Goal: Task Accomplishment & Management: Use online tool/utility

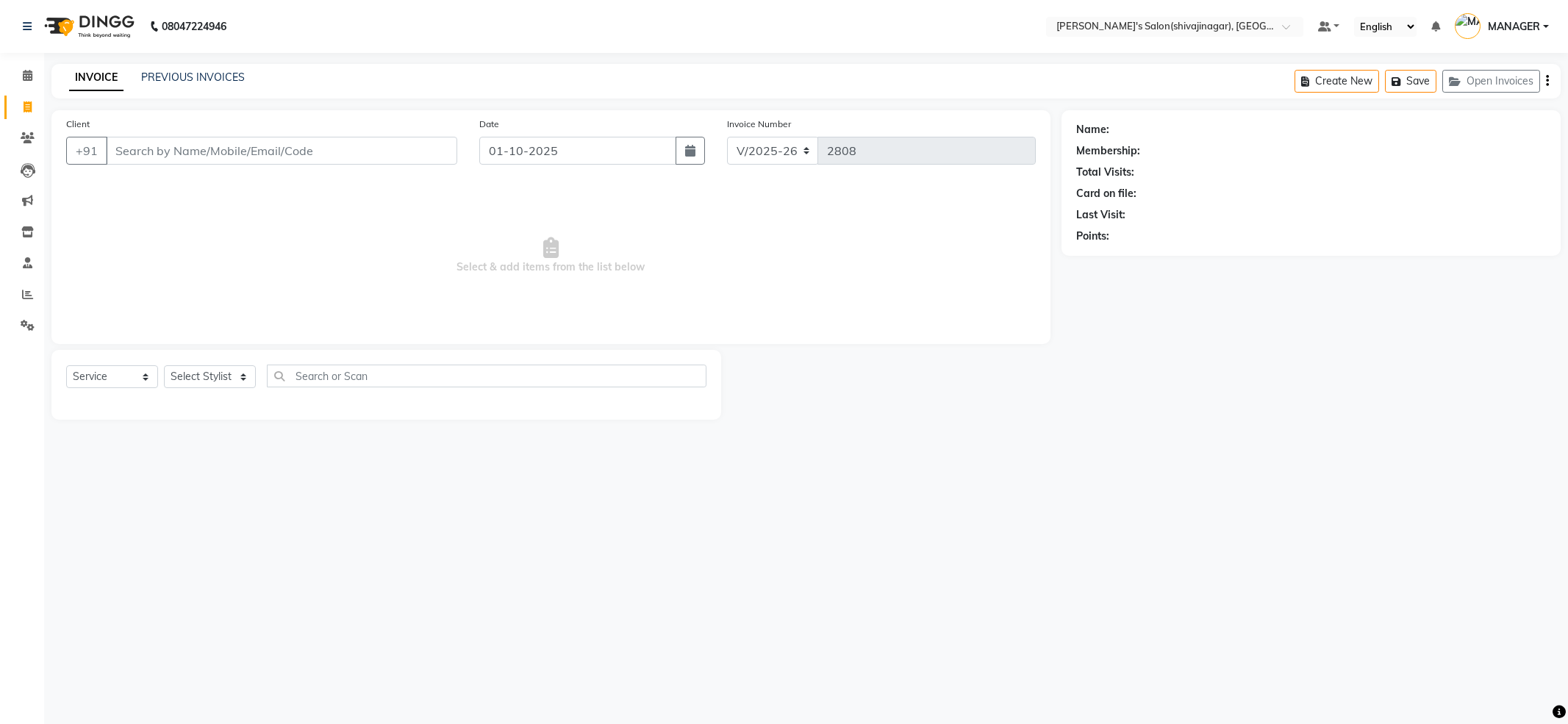
select select "4174"
select select "service"
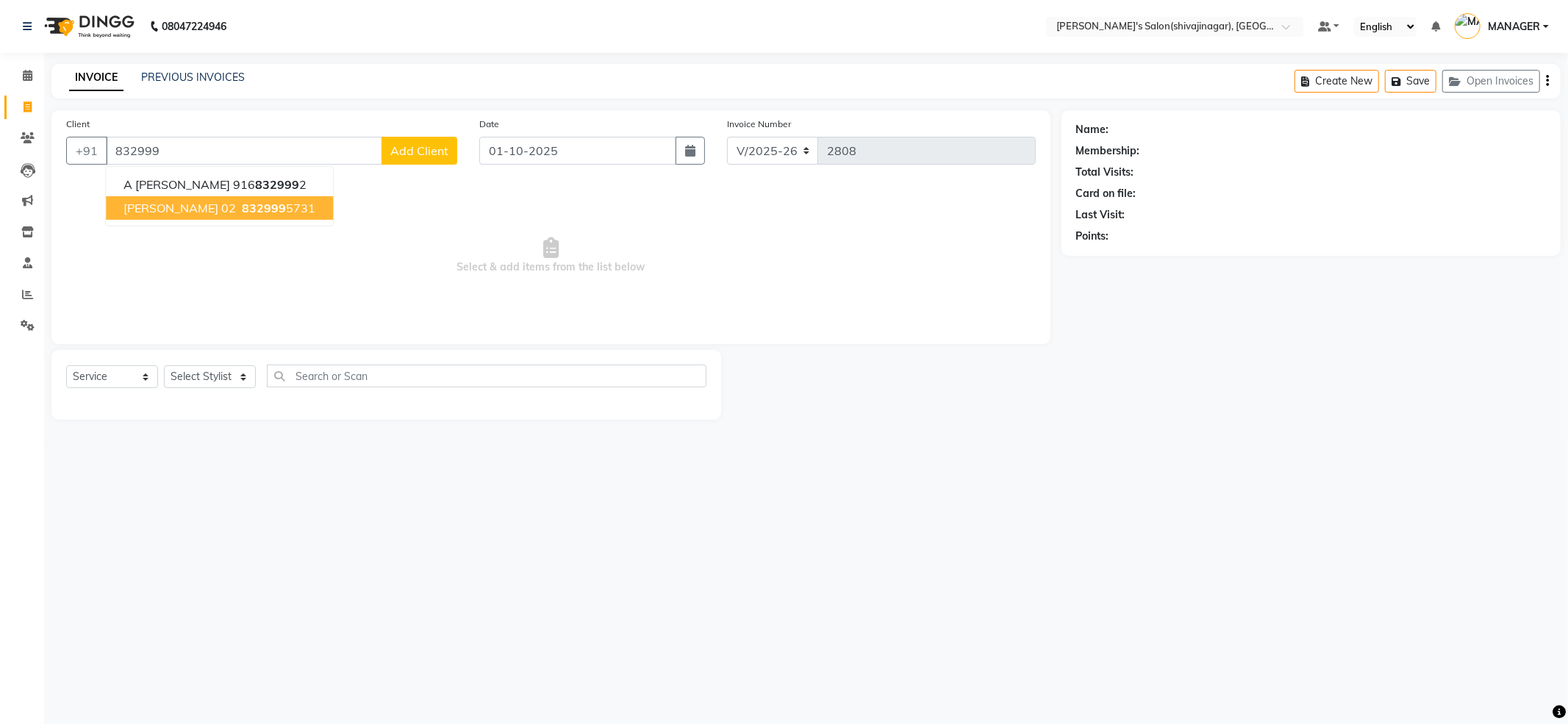
click at [209, 208] on span "[PERSON_NAME] 02" at bounding box center [180, 208] width 113 height 14
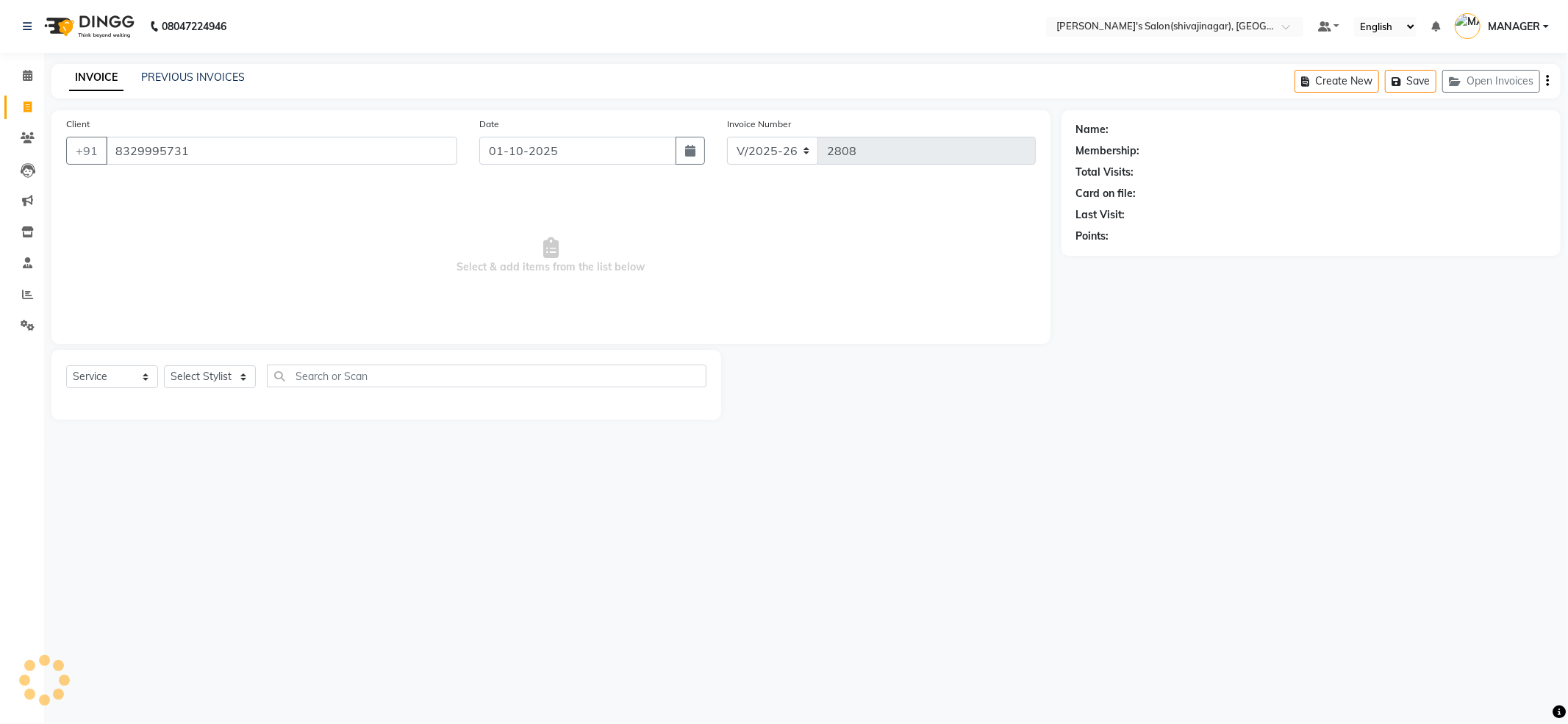
type input "8329995731"
click at [192, 383] on select "Select Stylist [PERSON_NAME] MANAGER MISS STAFF MONG'Z. [PERSON_NAME] [PERSON_N…" at bounding box center [209, 376] width 92 height 23
select select "21622"
click at [164, 365] on select "Select Stylist [PERSON_NAME] MANAGER MISS STAFF MONG'Z. [PERSON_NAME] [PERSON_N…" at bounding box center [209, 376] width 92 height 23
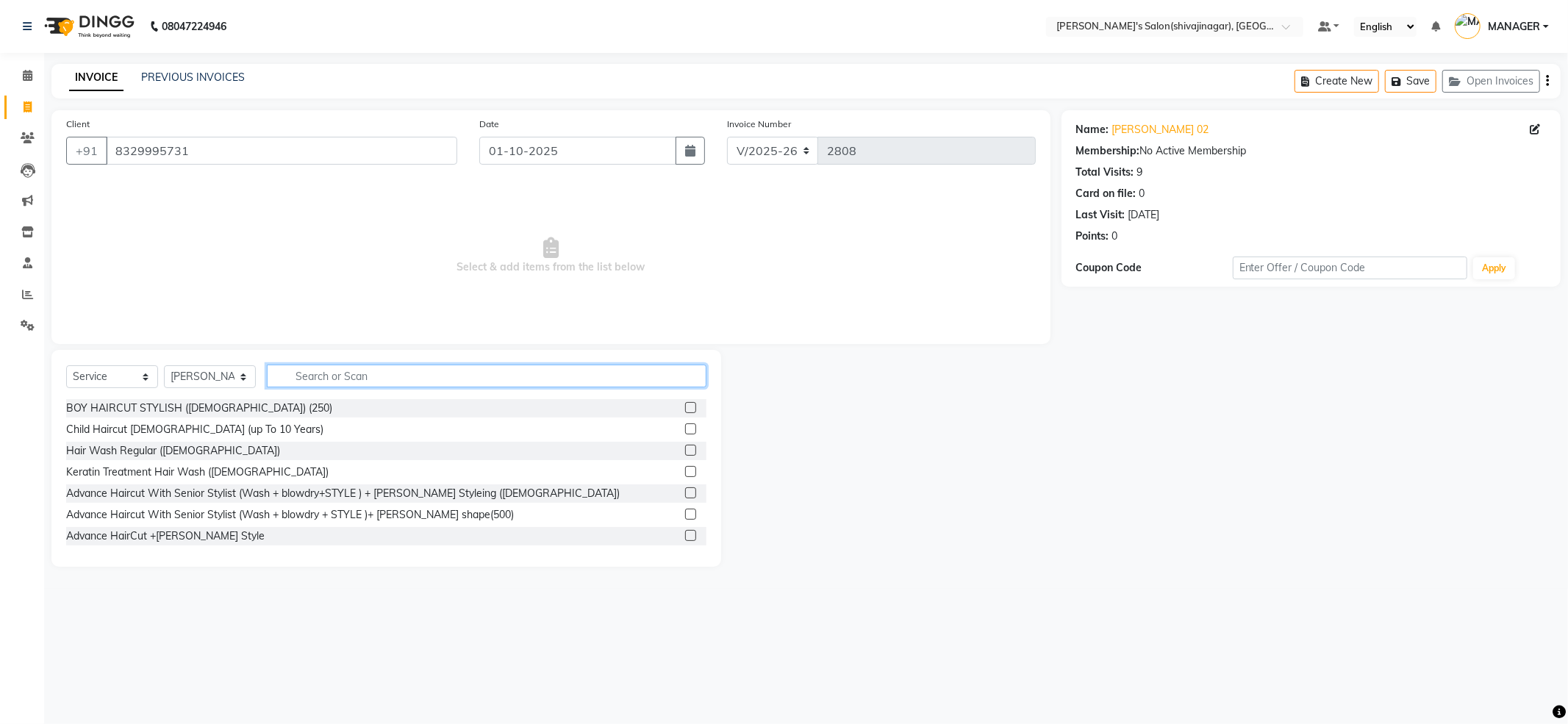
click at [427, 376] on input "text" at bounding box center [487, 376] width 440 height 23
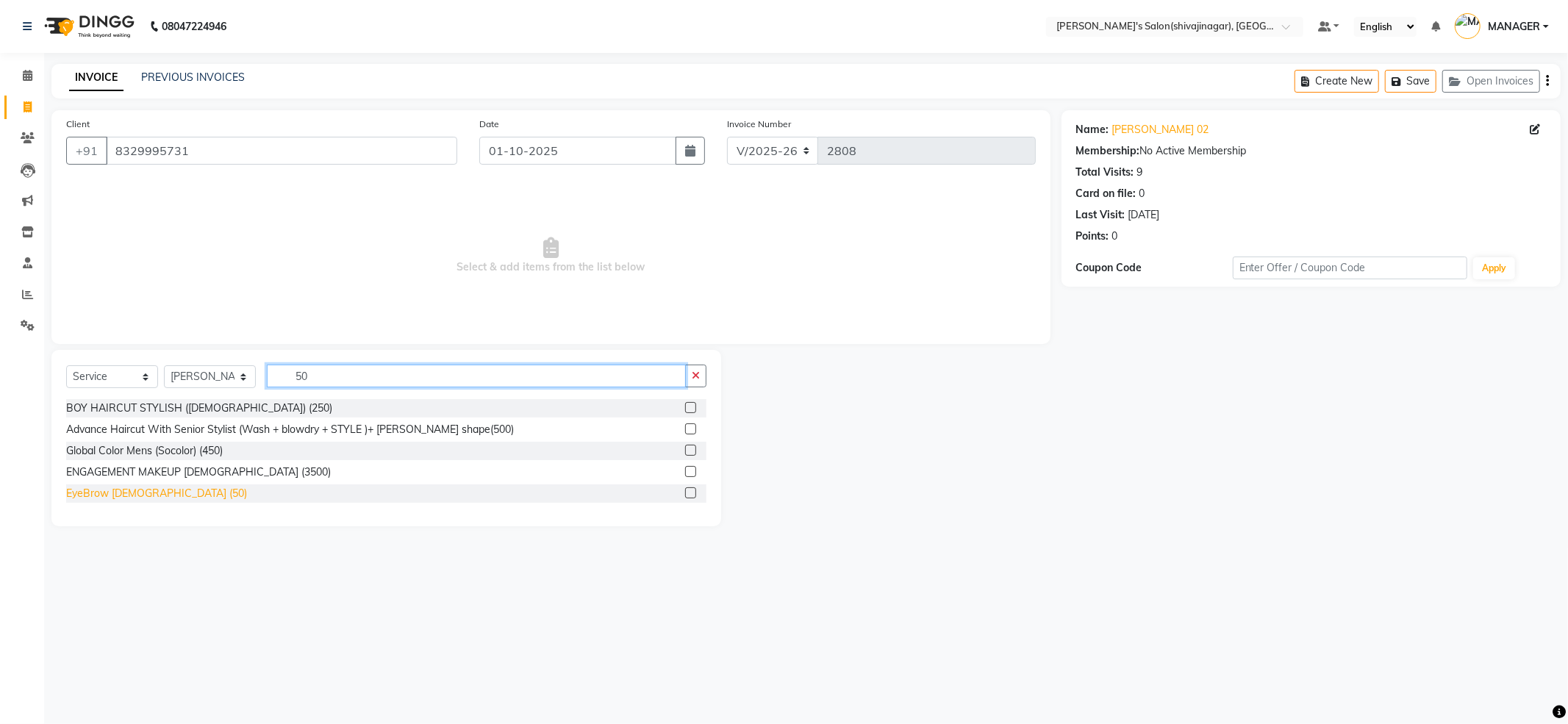
type input "50"
click at [120, 493] on div "EyeBrow [DEMOGRAPHIC_DATA] (50)" at bounding box center [156, 493] width 181 height 15
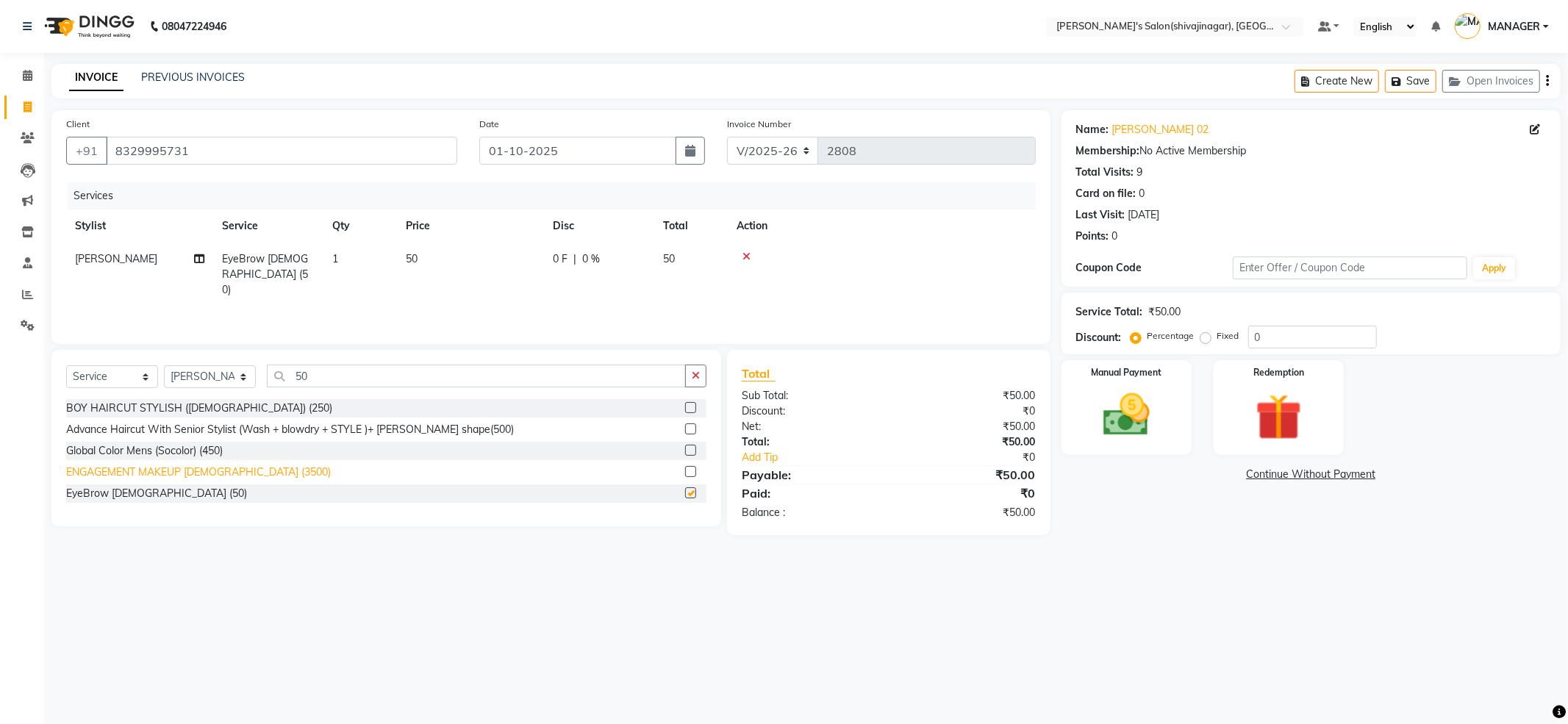
checkbox input "false"
click at [1144, 406] on img at bounding box center [1126, 415] width 79 height 56
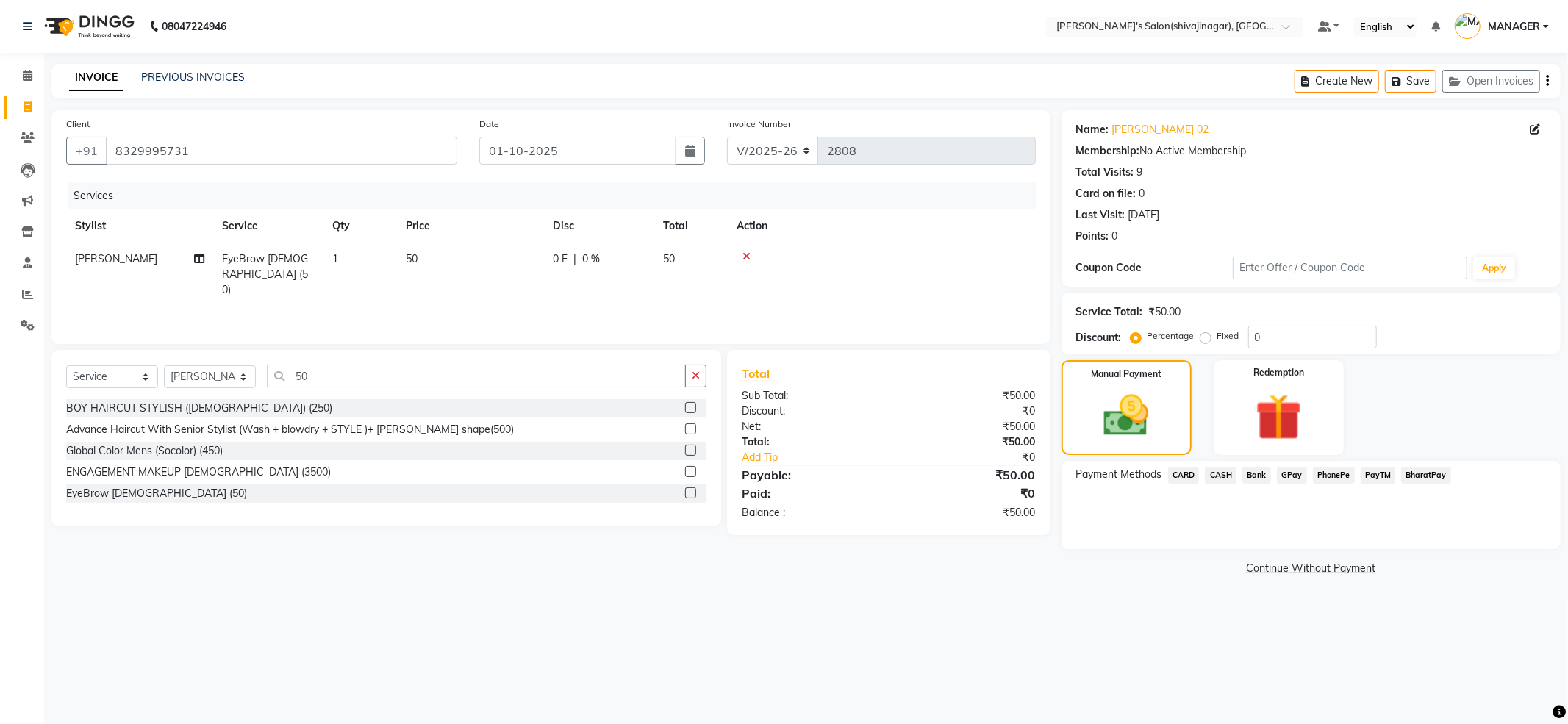
click at [1374, 476] on span "PayTM" at bounding box center [1378, 476] width 36 height 17
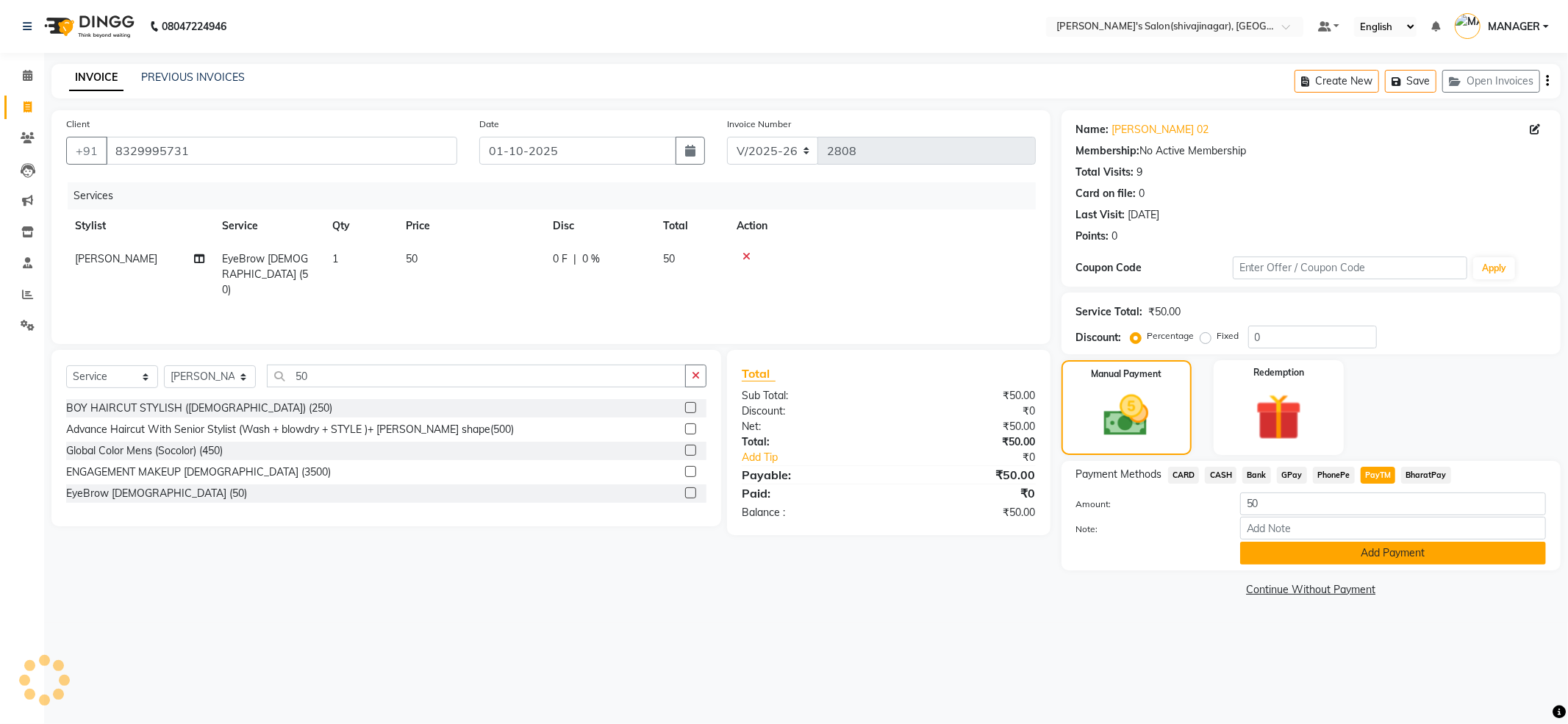
click at [1391, 553] on button "Add Payment" at bounding box center [1393, 553] width 306 height 23
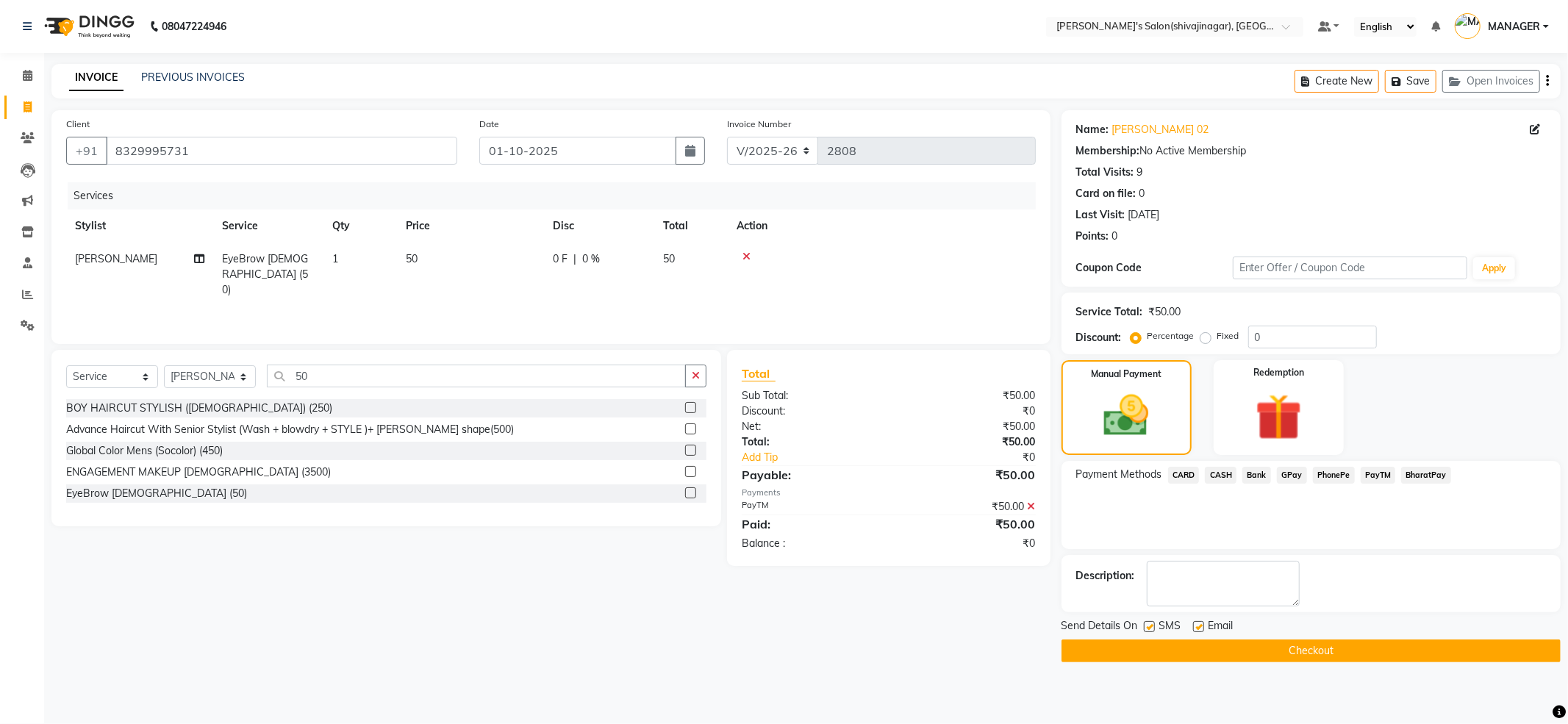
click at [1349, 656] on button "Checkout" at bounding box center [1310, 650] width 499 height 23
